Goal: Use online tool/utility: Utilize a website feature to perform a specific function

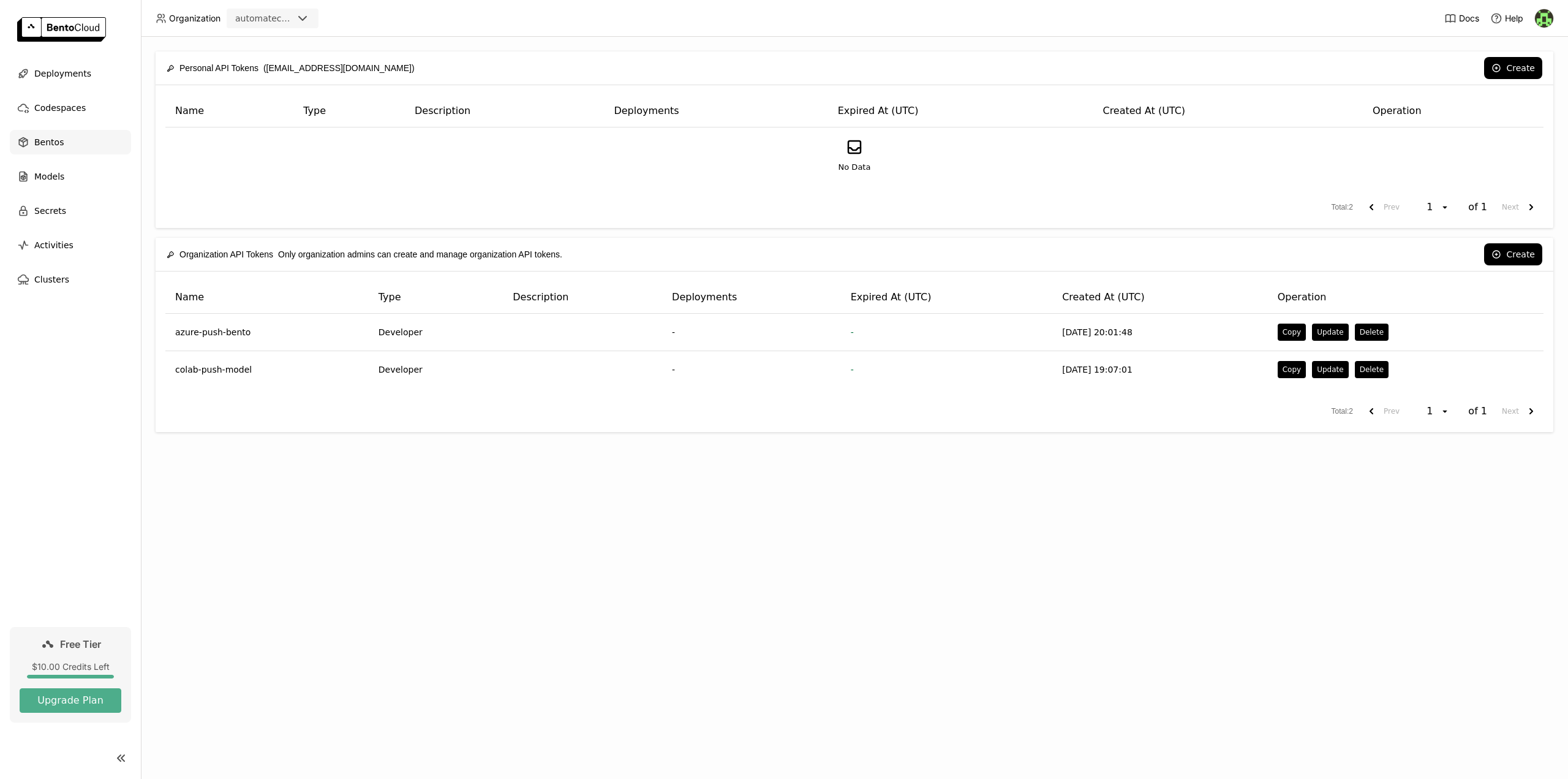
click at [41, 143] on span "Bentos" at bounding box center [49, 142] width 29 height 15
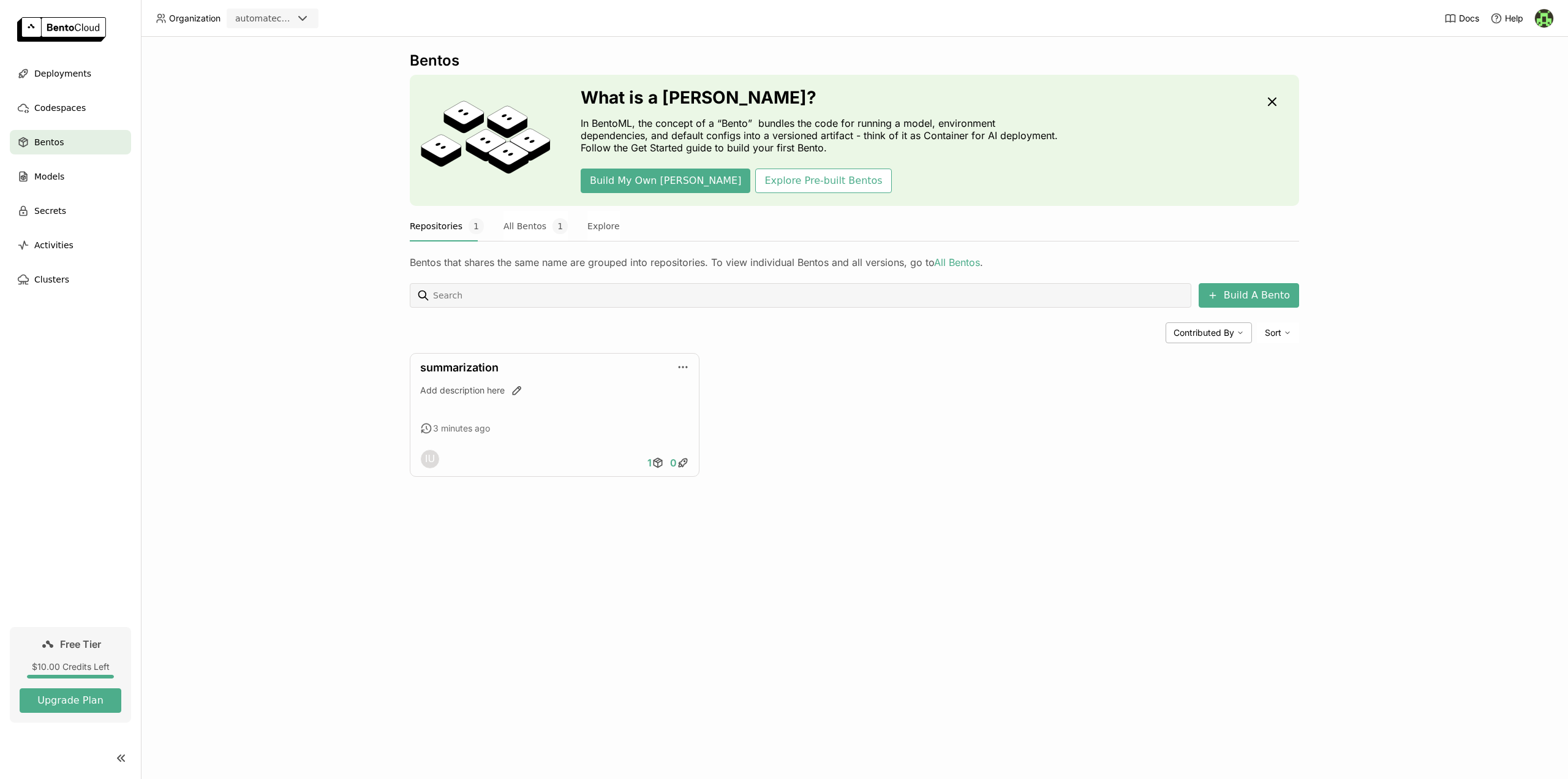
click at [54, 145] on span "Bentos" at bounding box center [49, 142] width 29 height 15
click at [520, 225] on button "All Bentos 2" at bounding box center [535, 226] width 65 height 31
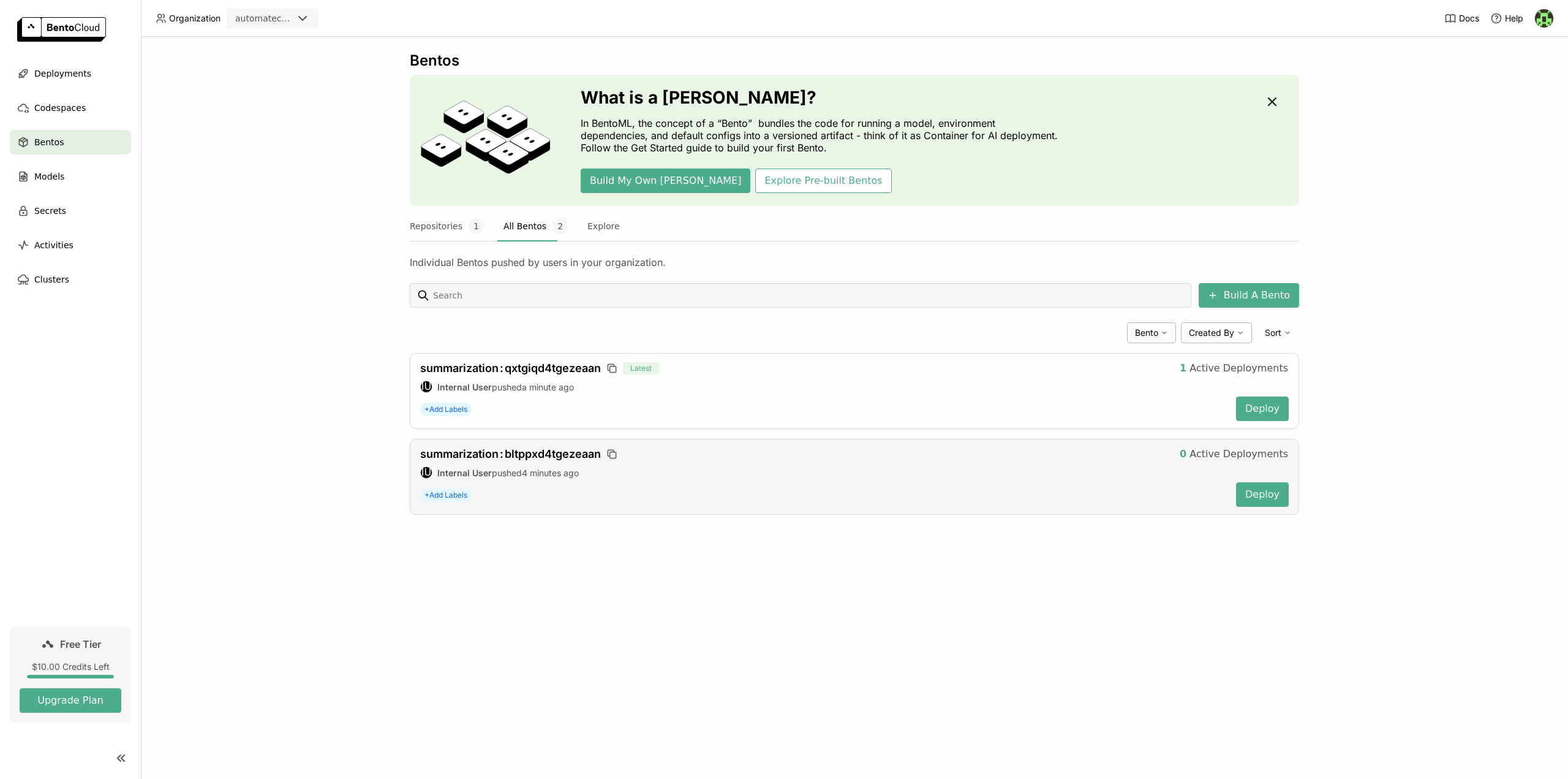
click at [660, 491] on div "+ Add Labels" at bounding box center [823, 495] width 806 height 23
click at [1244, 370] on span "Active Deployments" at bounding box center [1238, 369] width 98 height 12
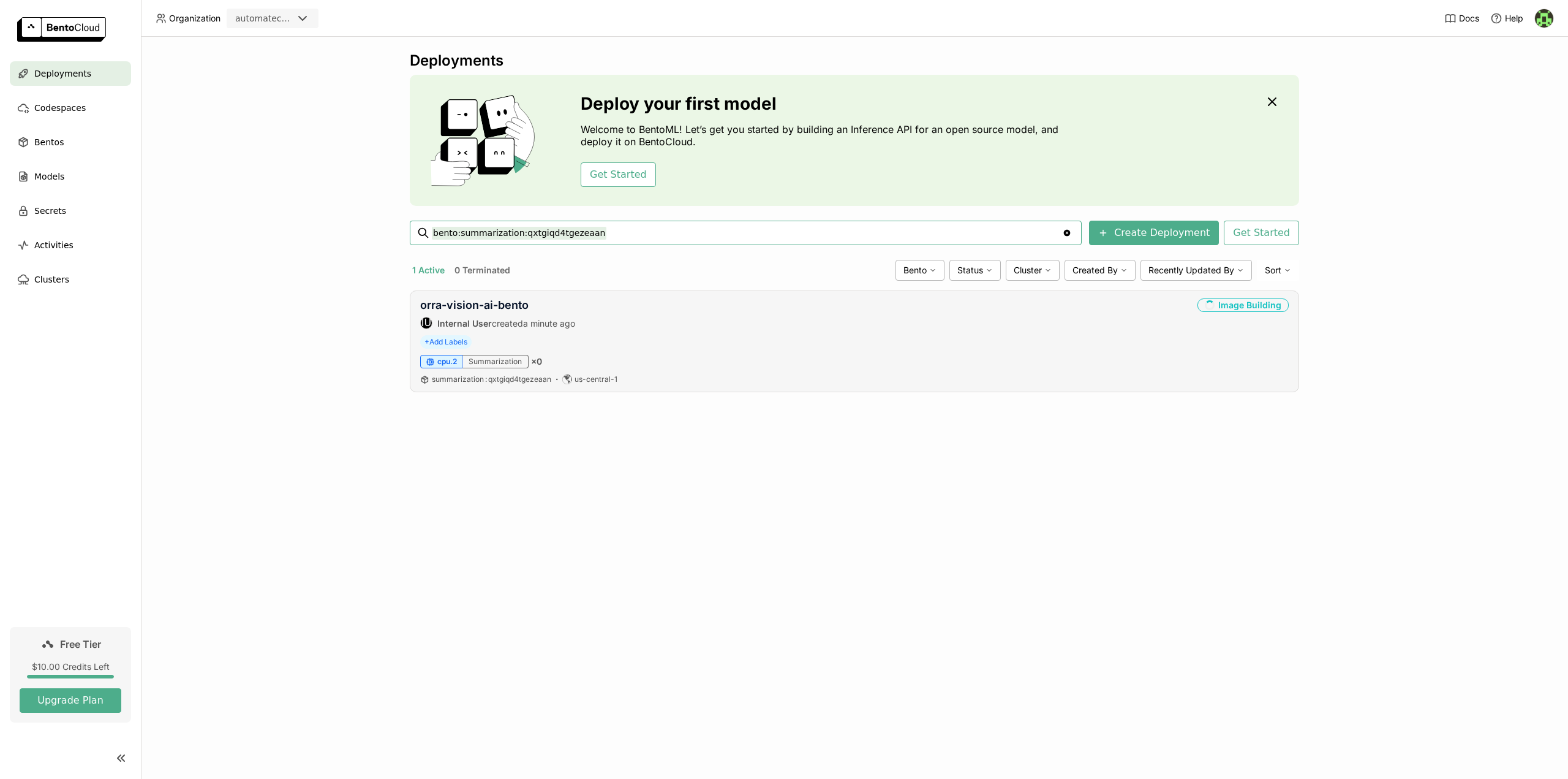
click at [495, 362] on div "Summarization" at bounding box center [495, 361] width 66 height 13
click at [40, 143] on span "Bentos" at bounding box center [49, 142] width 29 height 15
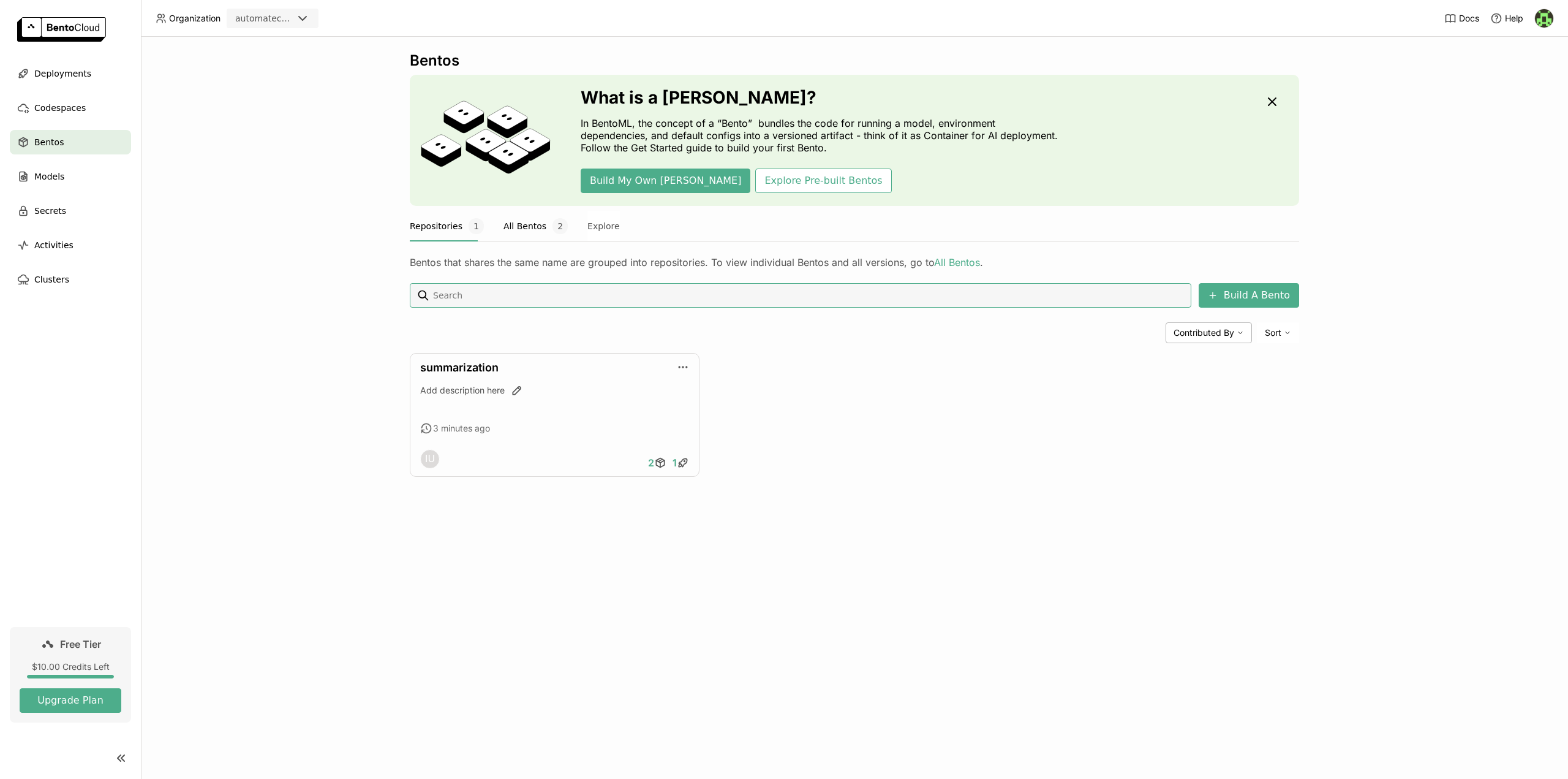
click at [525, 226] on button "All Bentos 2" at bounding box center [535, 226] width 65 height 31
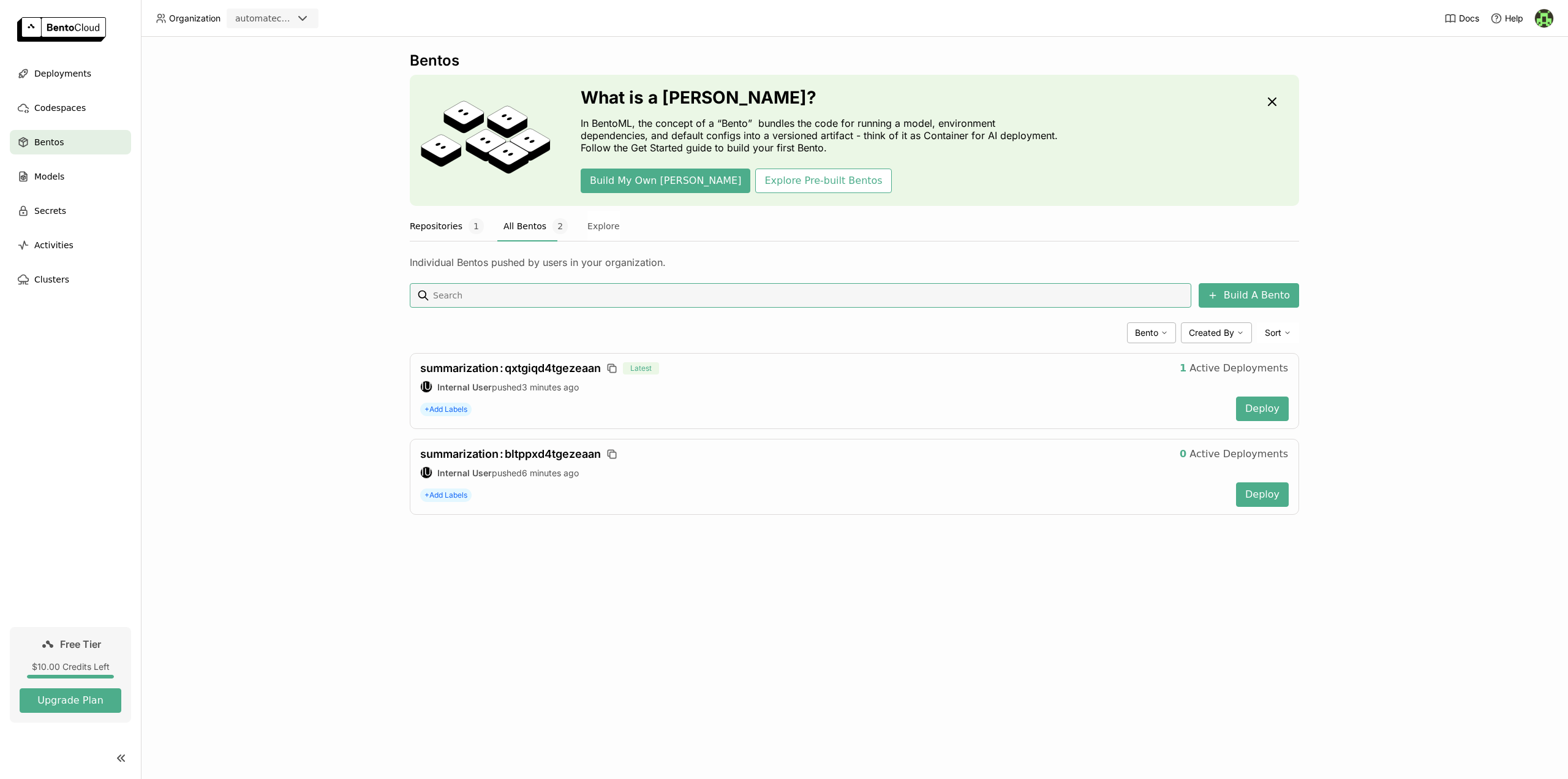
click at [410, 225] on button "Repositories 1" at bounding box center [447, 226] width 74 height 31
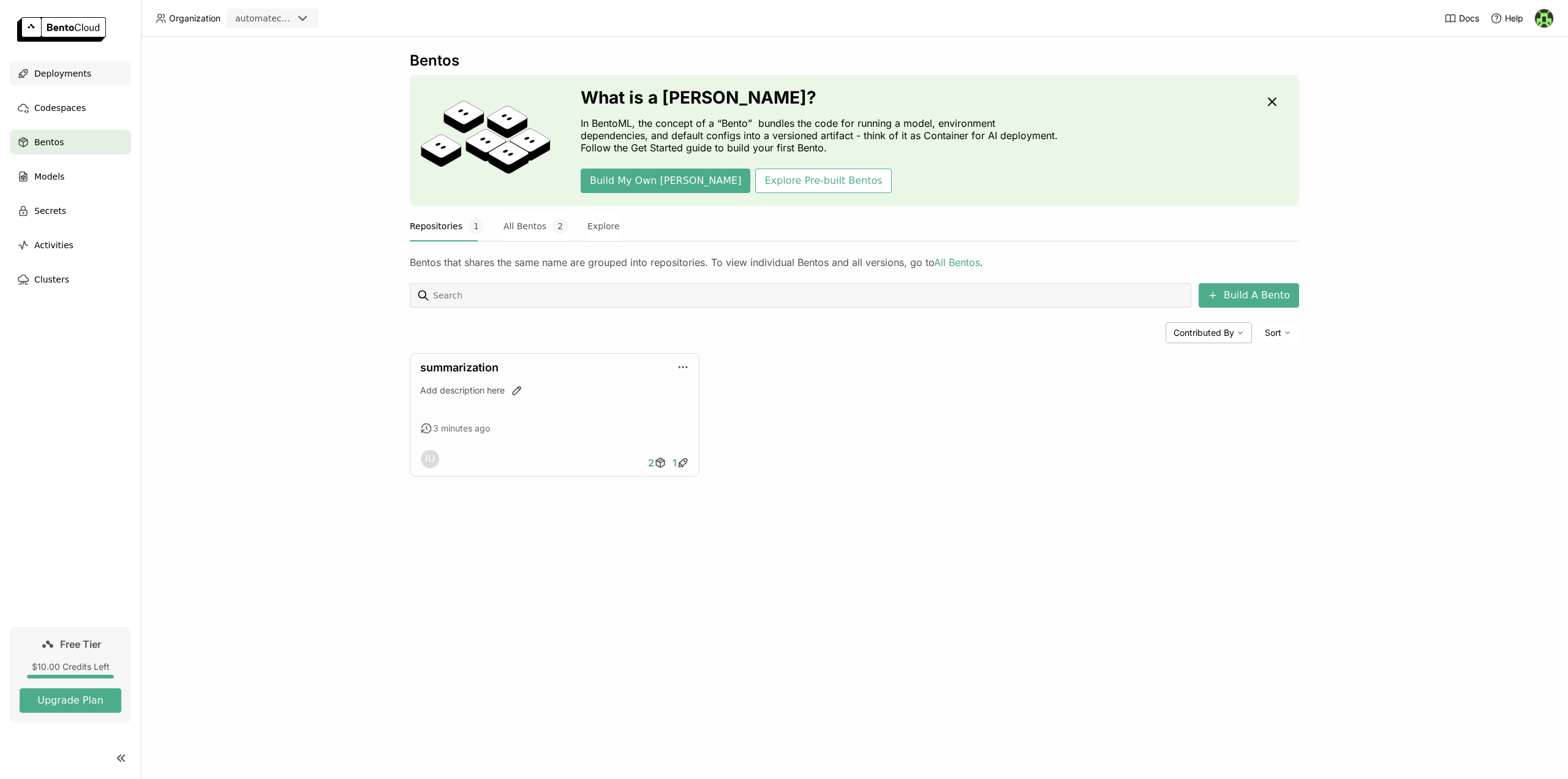
click at [65, 76] on span "Deployments" at bounding box center [63, 74] width 57 height 15
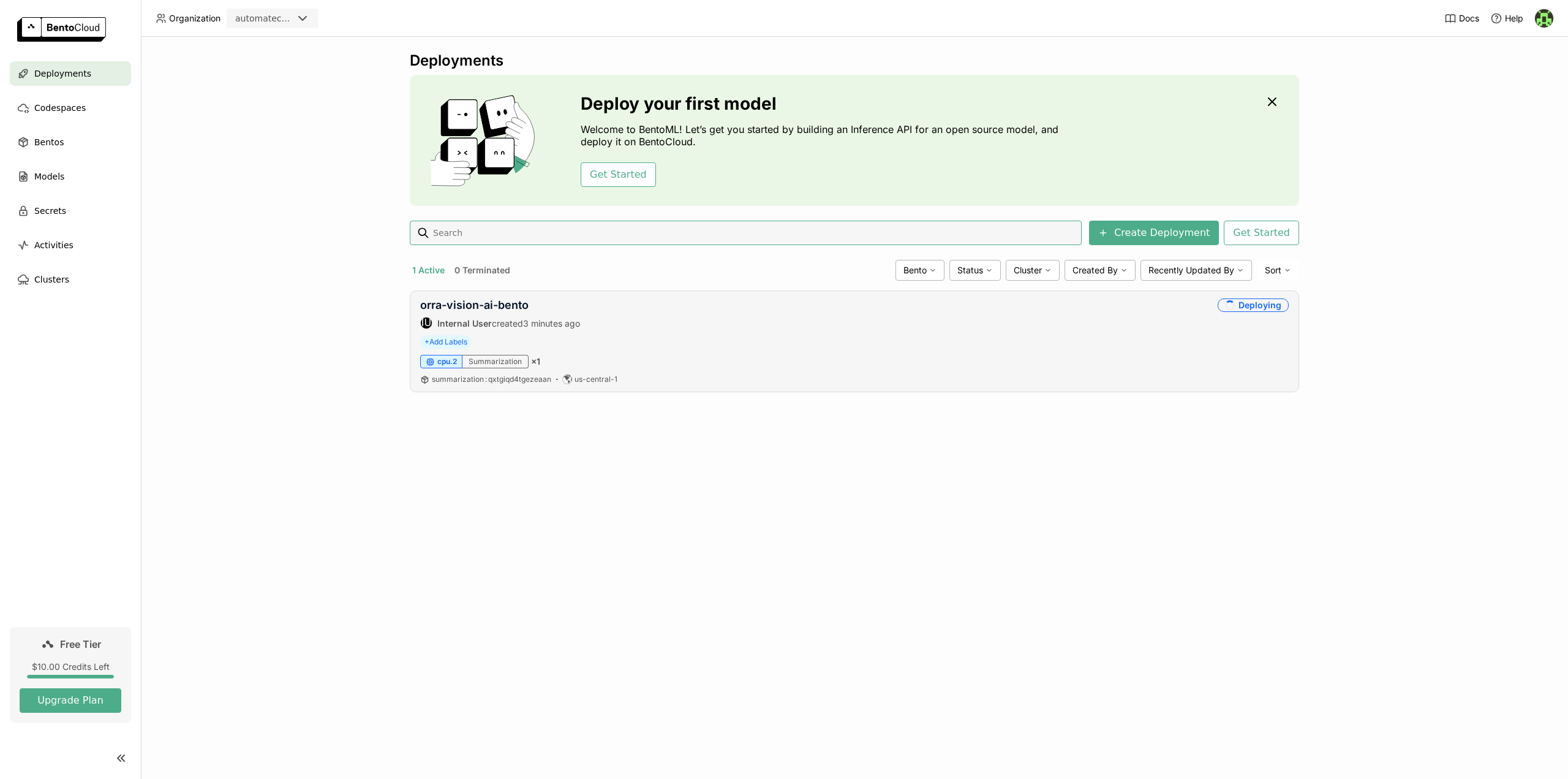
click at [630, 333] on div "orra-vision-ai-bento IU Internal User created 3 minutes ago Deploying + Add Lab…" at bounding box center [855, 341] width 889 height 102
click at [461, 307] on link "orra-vision-ai-bento" at bounding box center [474, 305] width 108 height 13
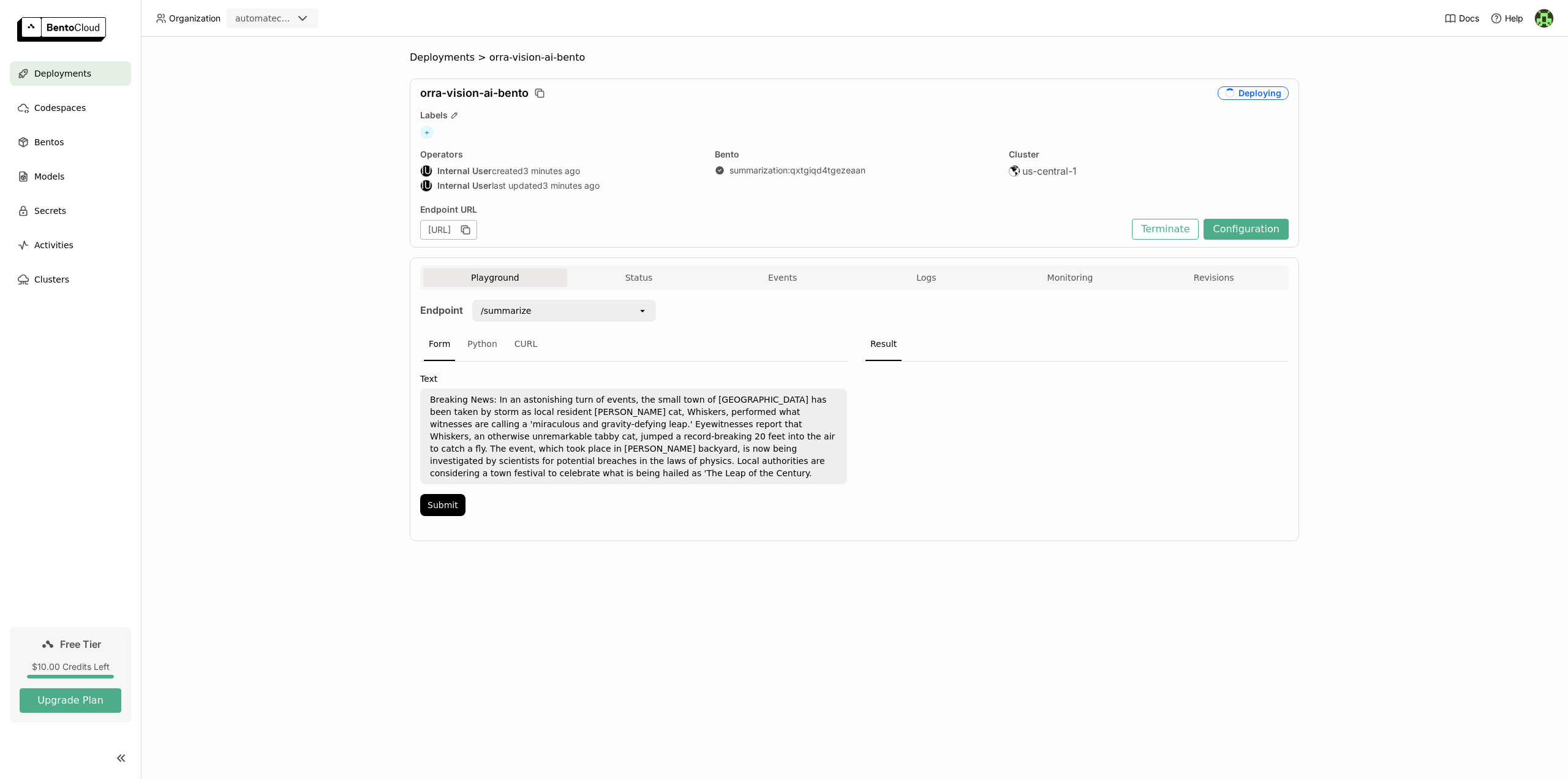
click at [574, 314] on div "/summarize" at bounding box center [555, 310] width 164 height 19
click at [532, 385] on div "Text Breaking News: In an astonishing turn of events, the small town of [GEOGRA…" at bounding box center [633, 442] width 427 height 162
click at [477, 348] on div "Python" at bounding box center [482, 344] width 40 height 33
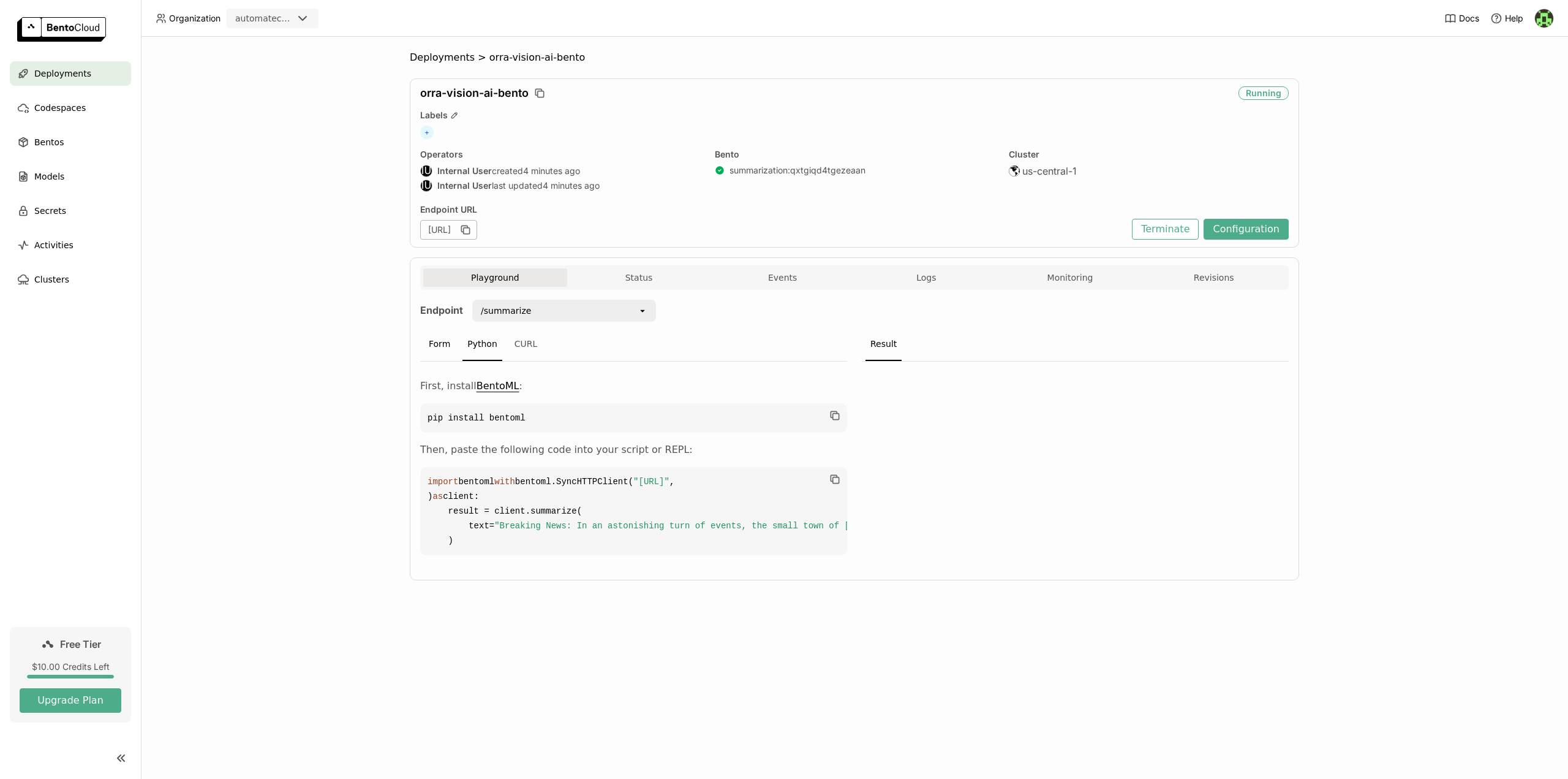
click at [434, 350] on div "Form" at bounding box center [439, 344] width 31 height 33
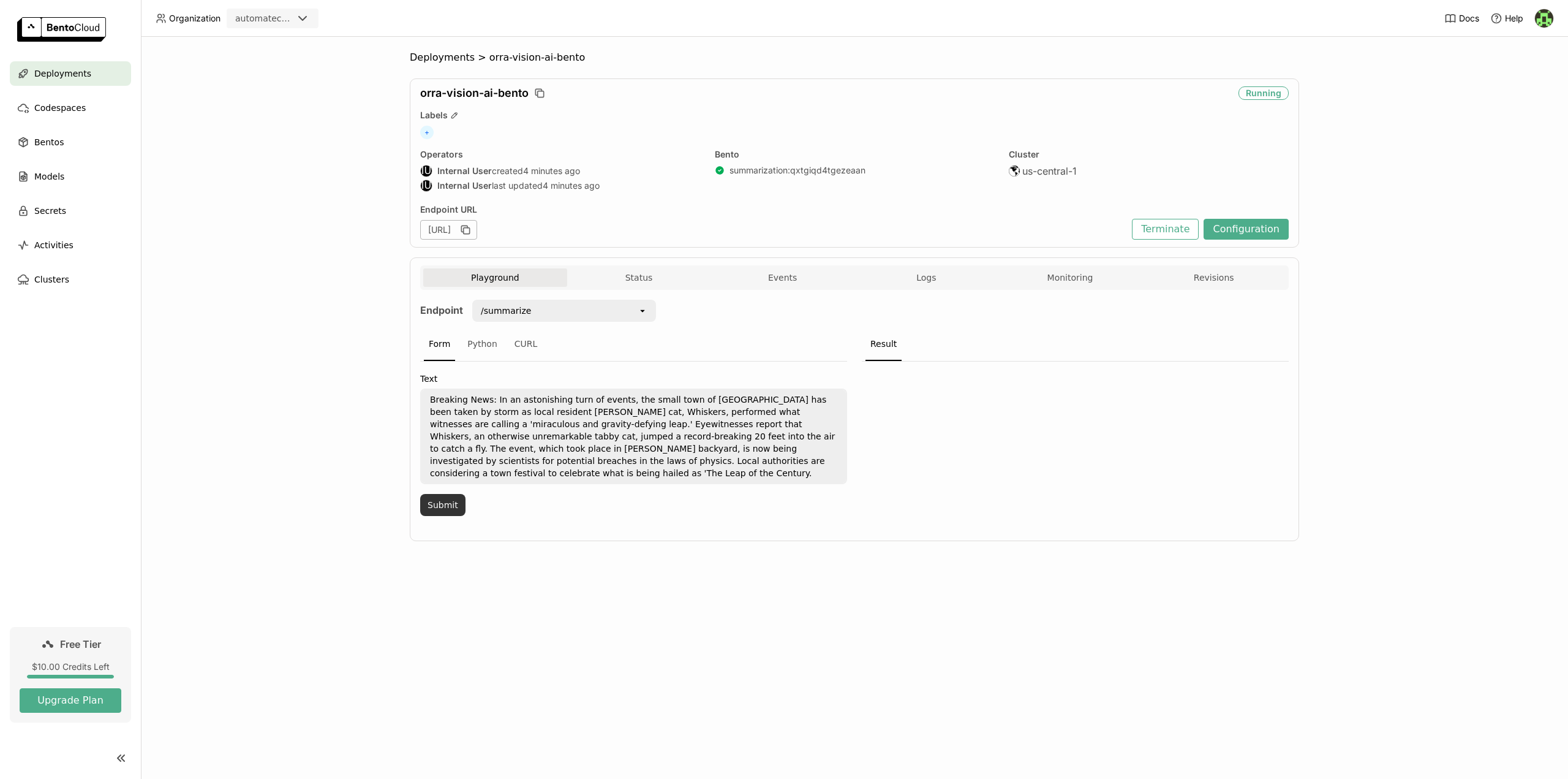
click at [439, 494] on button "Submit" at bounding box center [442, 504] width 45 height 22
click at [436, 494] on button "Submit" at bounding box center [442, 504] width 45 height 22
click at [1184, 227] on button "Terminate" at bounding box center [1165, 230] width 66 height 21
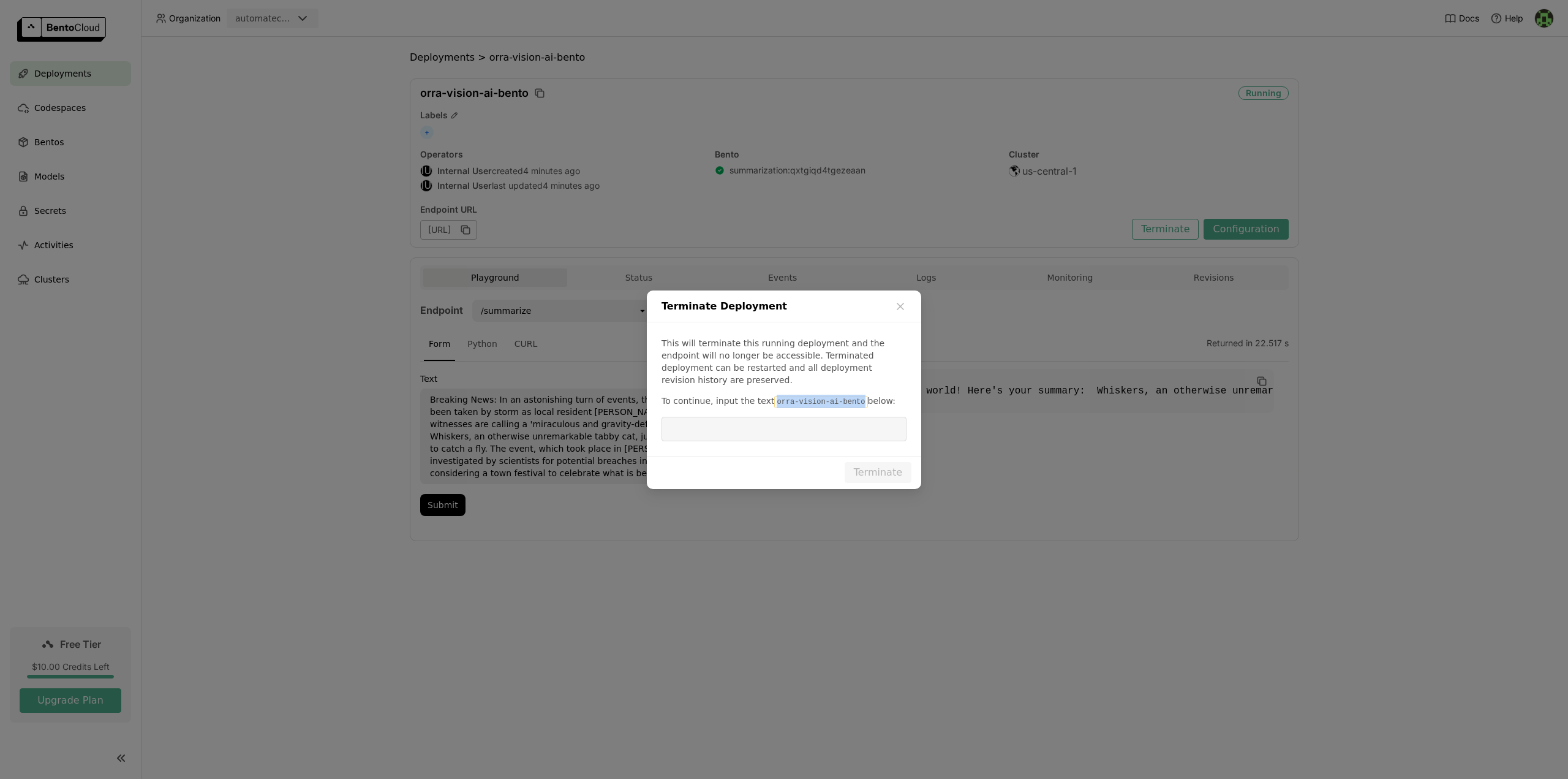
drag, startPoint x: 766, startPoint y: 395, endPoint x: 846, endPoint y: 392, distance: 80.1
click at [846, 396] on code "orra-vision-ai-bento" at bounding box center [820, 402] width 93 height 12
copy code "orra-vision-ai-bento"
click at [783, 420] on input "dialog" at bounding box center [784, 429] width 230 height 23
paste input "orra-vision-ai-bento"
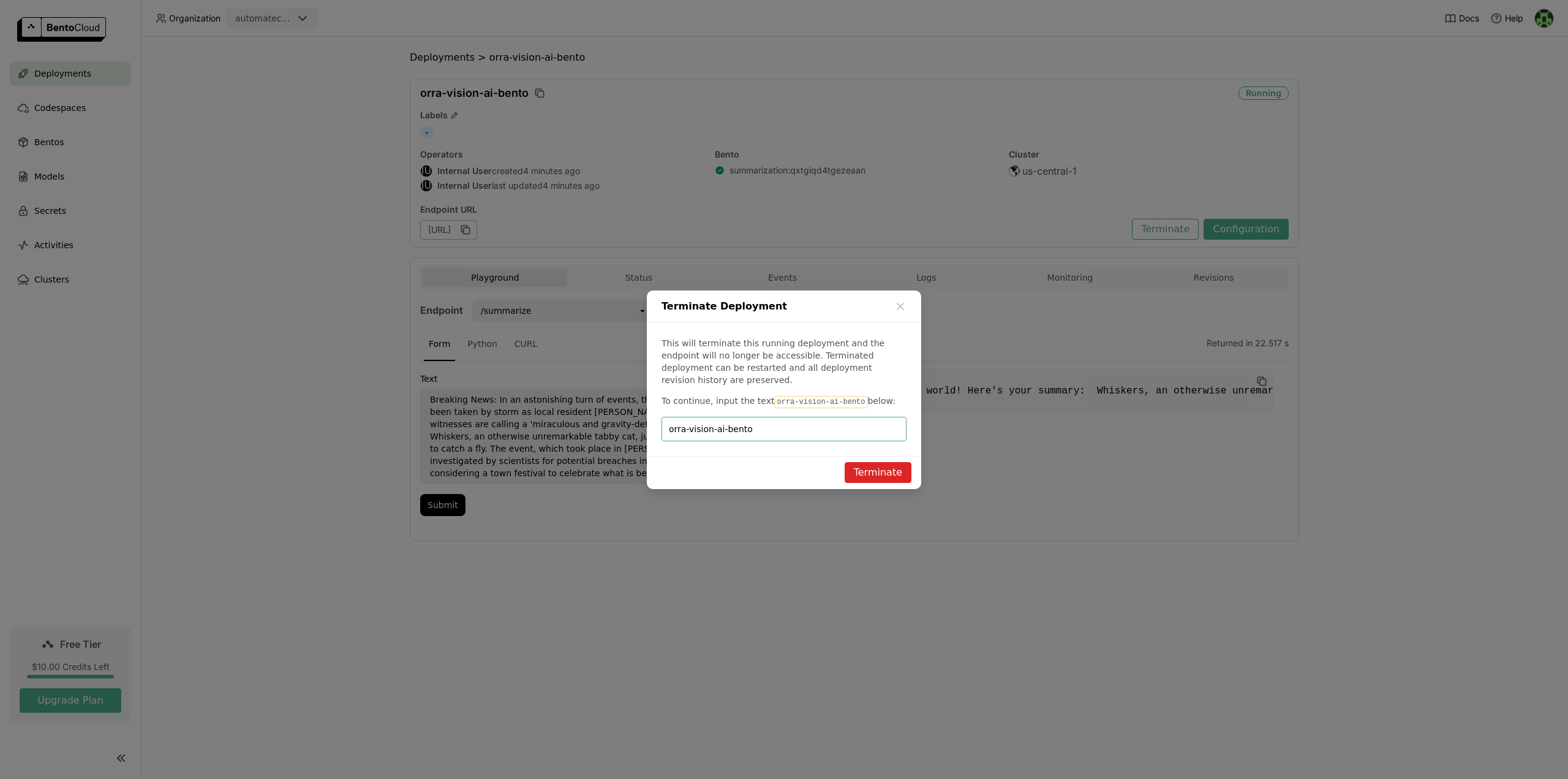
type input "orra-vision-ai-bento"
click at [868, 465] on button "Terminate" at bounding box center [877, 472] width 66 height 21
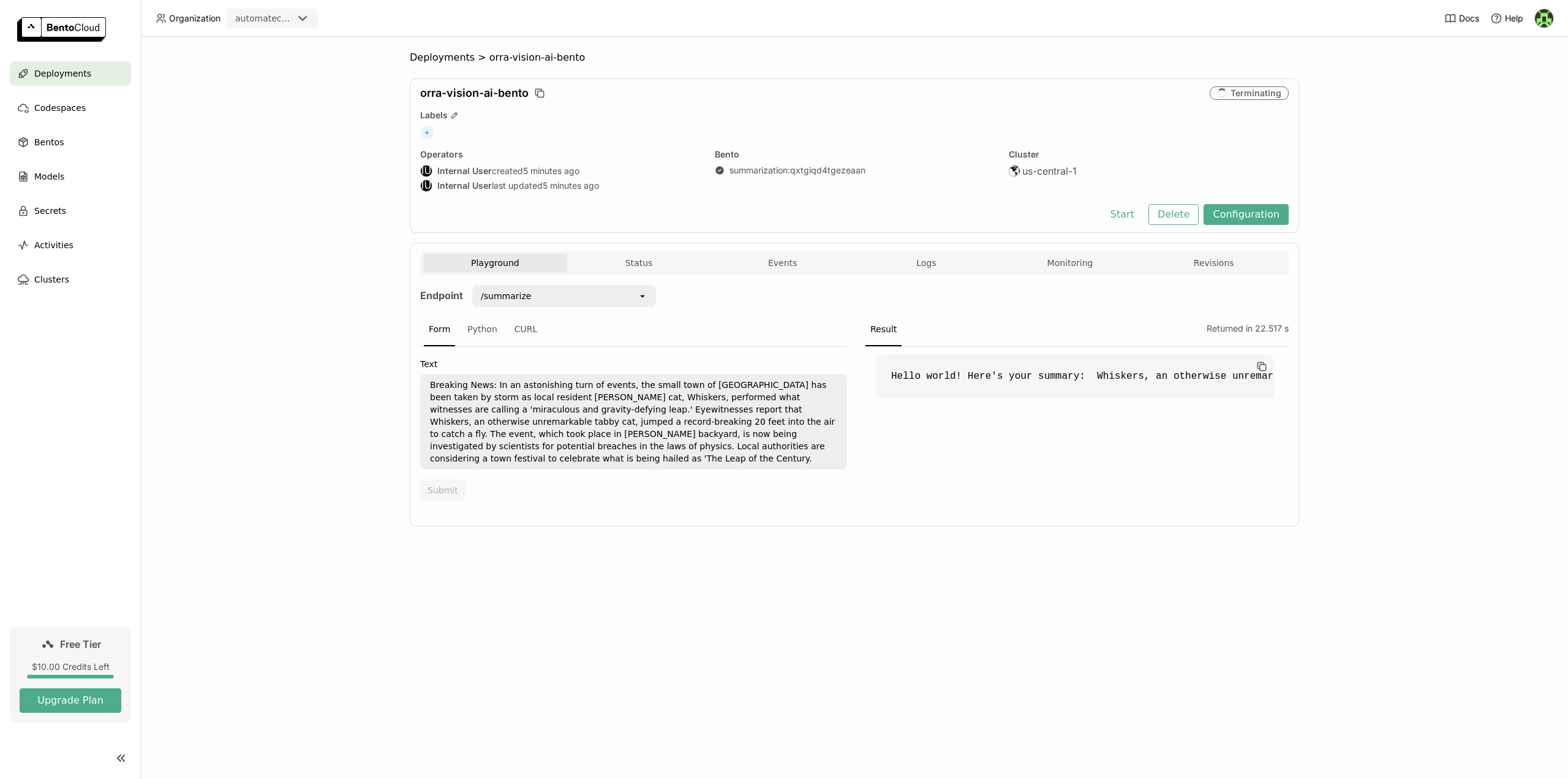
click at [61, 664] on div "$10.00 Credits Left" at bounding box center [70, 666] width 102 height 11
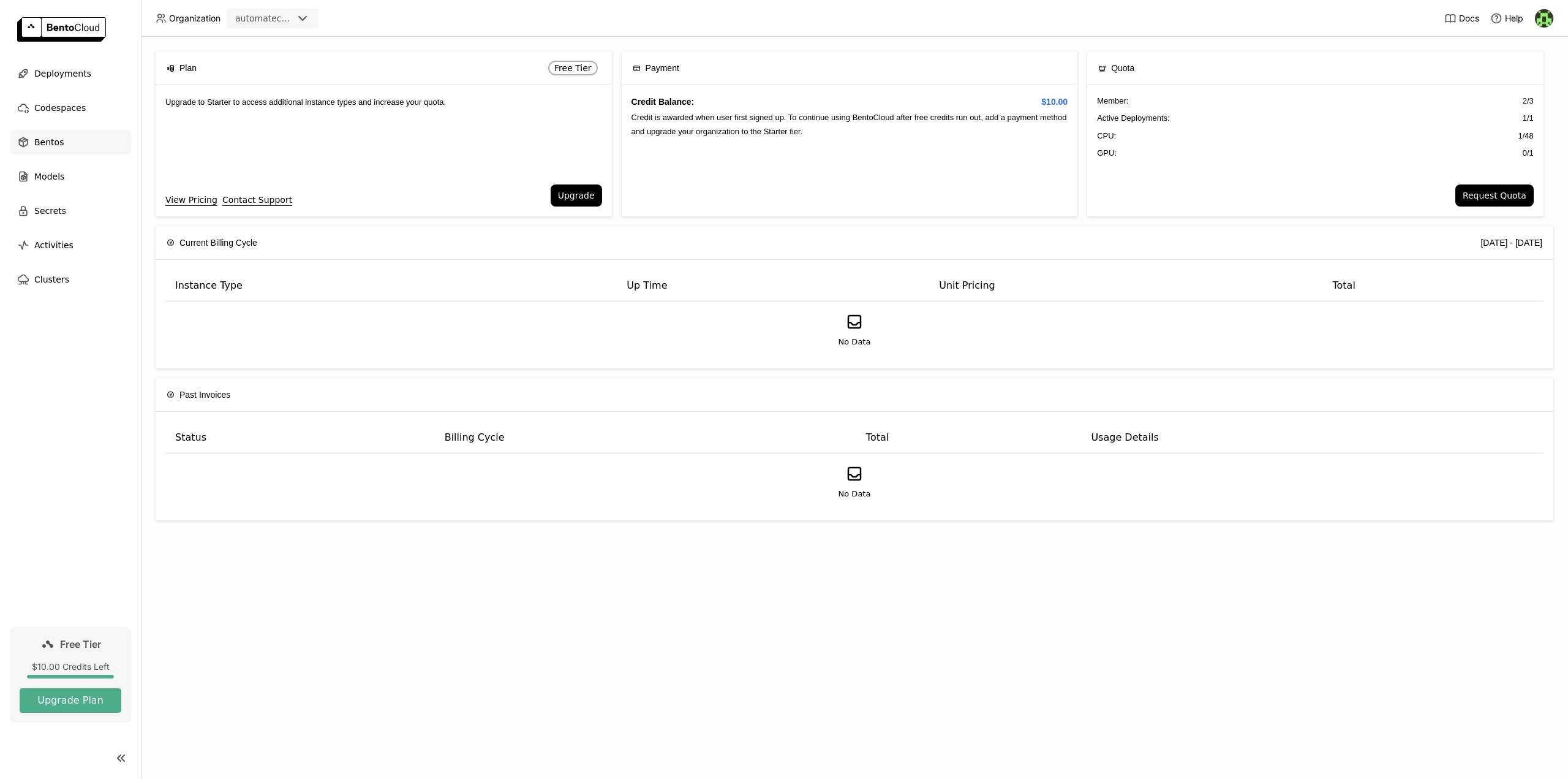
click at [54, 136] on span "Bentos" at bounding box center [49, 142] width 29 height 15
